Goal: Navigation & Orientation: Understand site structure

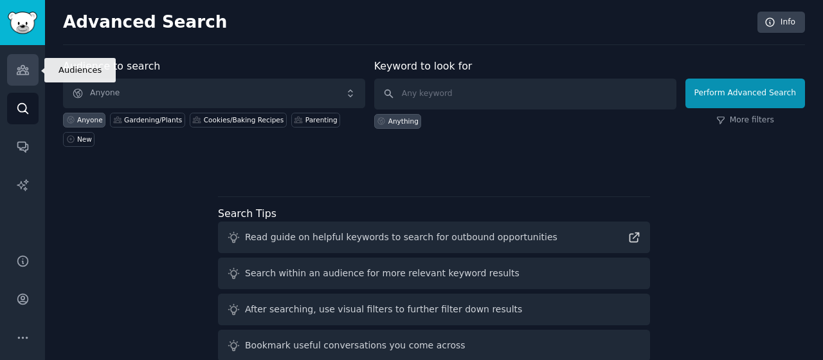
click at [27, 65] on icon "Sidebar" at bounding box center [23, 70] width 14 height 14
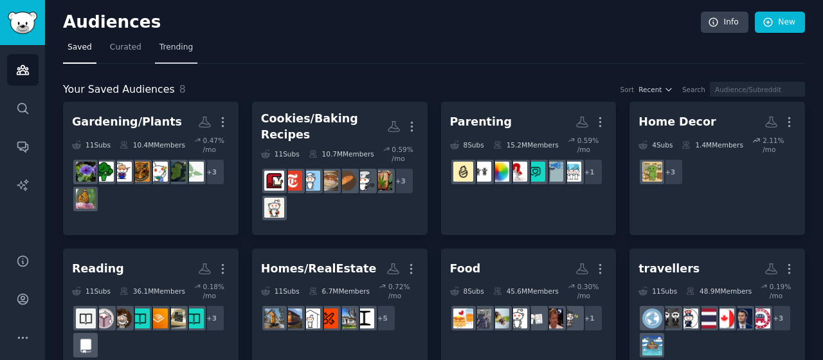
click at [183, 54] on link "Trending" at bounding box center [176, 50] width 42 height 26
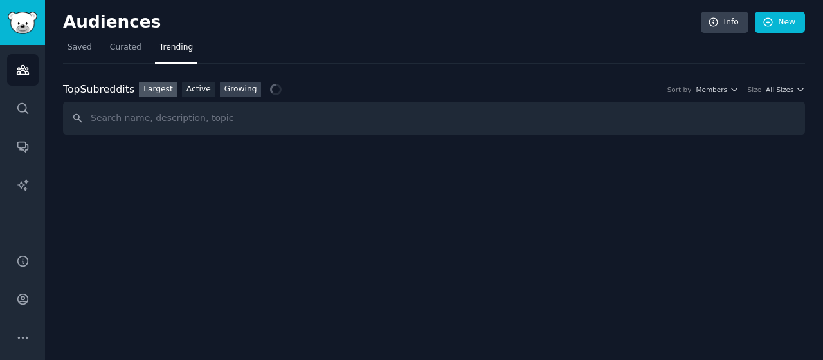
click at [239, 85] on link "Growing" at bounding box center [241, 90] width 42 height 16
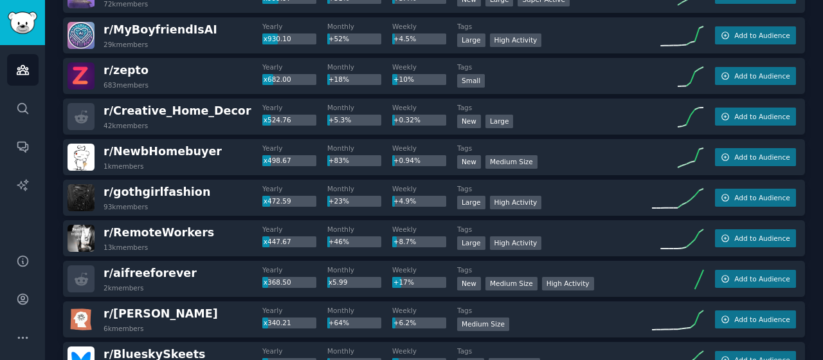
scroll to position [367, 0]
